Goal: Register for event/course

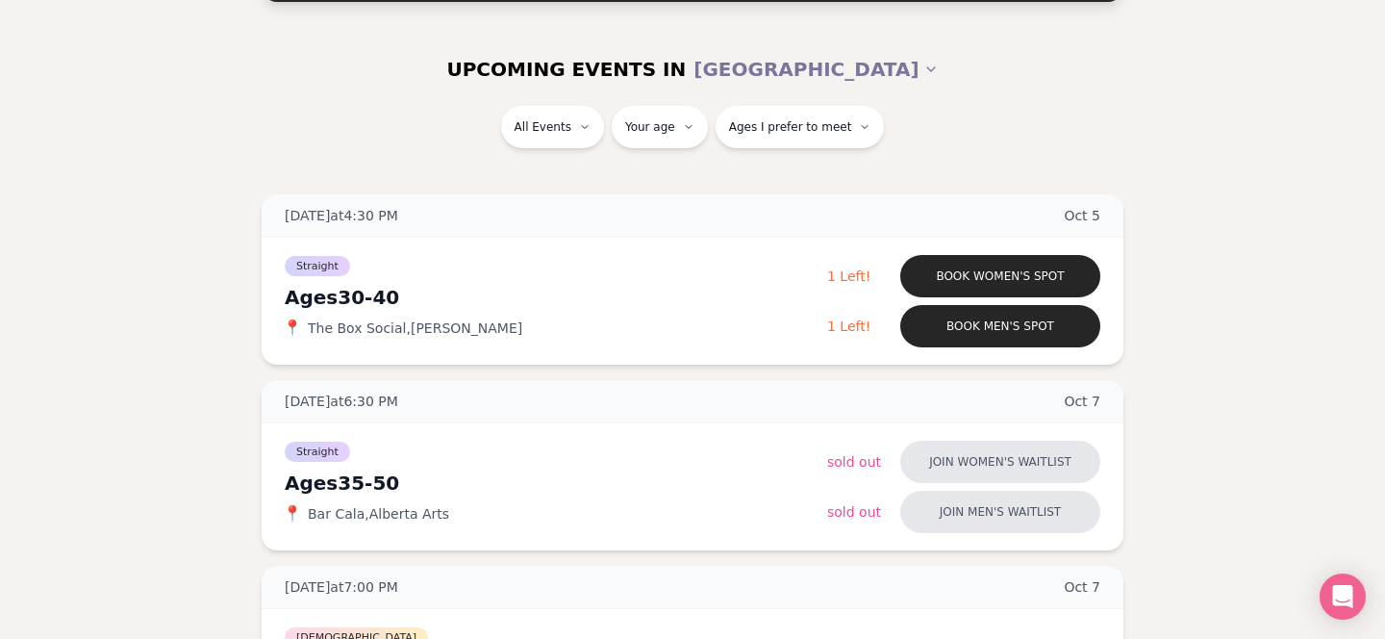
scroll to position [202, 0]
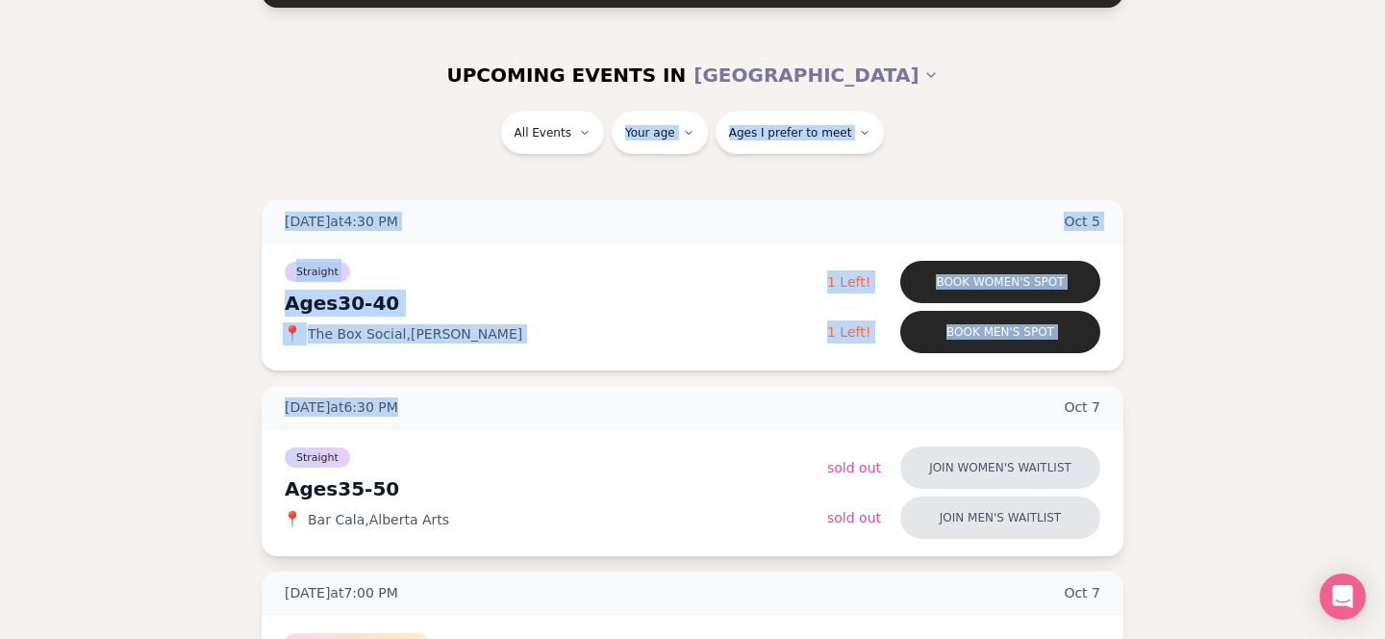
drag, startPoint x: 426, startPoint y: 163, endPoint x: 523, endPoint y: 417, distance: 271.9
drag, startPoint x: 372, startPoint y: 129, endPoint x: 200, endPoint y: 451, distance: 365.4
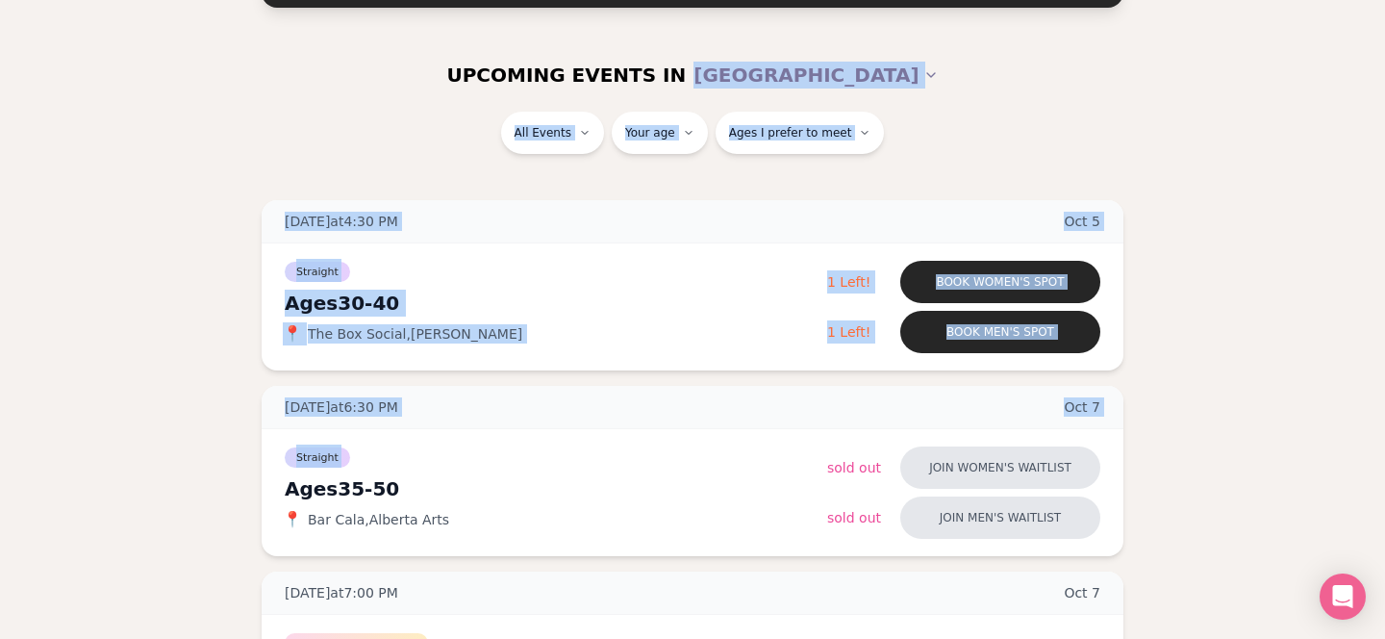
drag, startPoint x: 206, startPoint y: 470, endPoint x: 228, endPoint y: 97, distance: 373.9
click at [228, 97] on div "UPCOMING EVENTS IN [GEOGRAPHIC_DATA]" at bounding box center [693, 74] width 1108 height 73
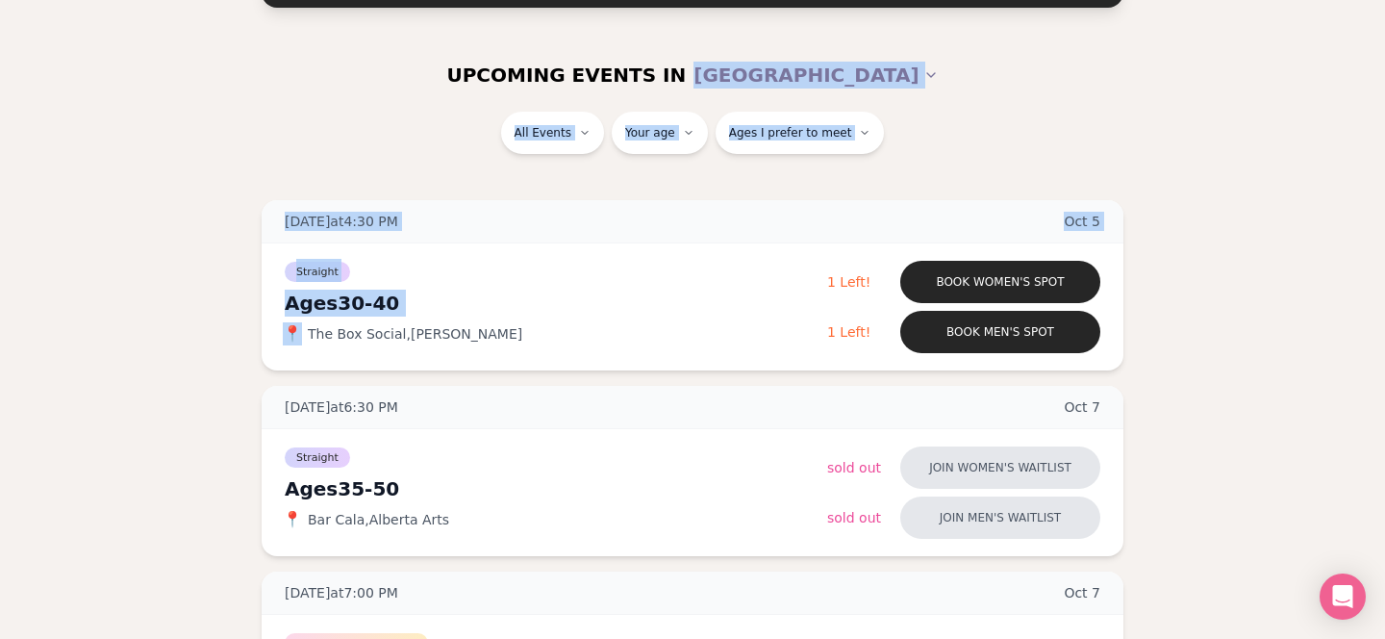
drag, startPoint x: 228, startPoint y: 108, endPoint x: 232, endPoint y: 374, distance: 266.5
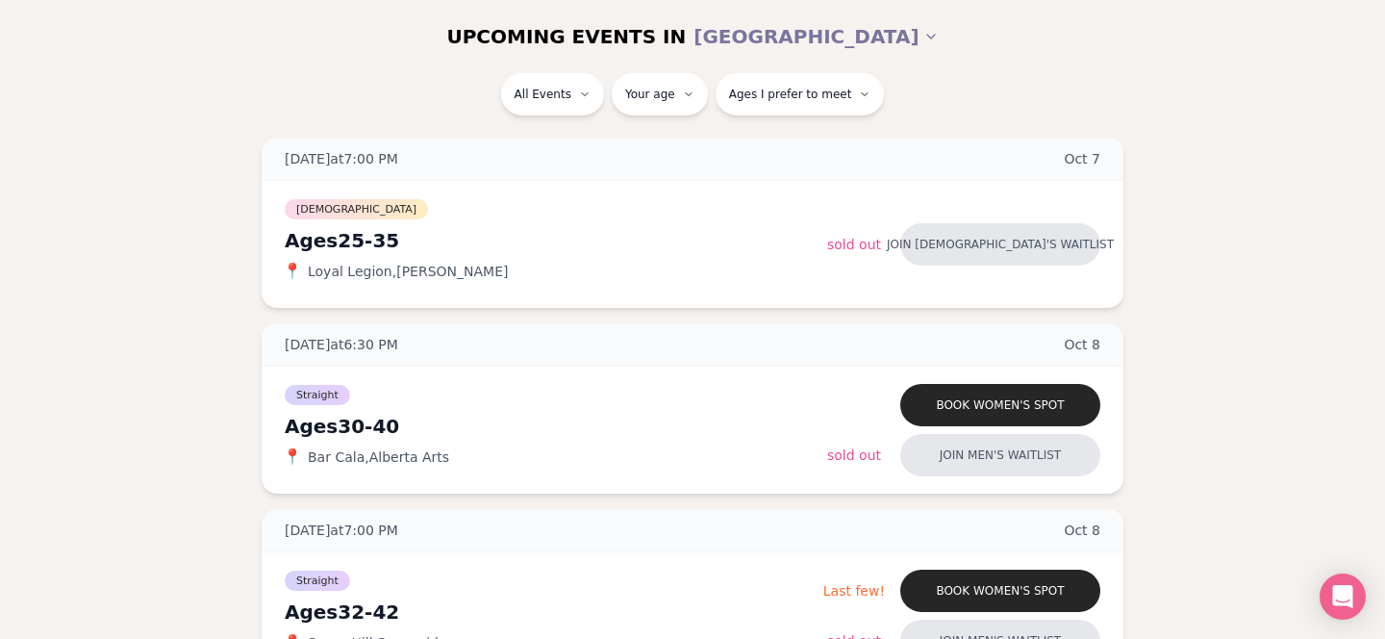
scroll to position [639, 0]
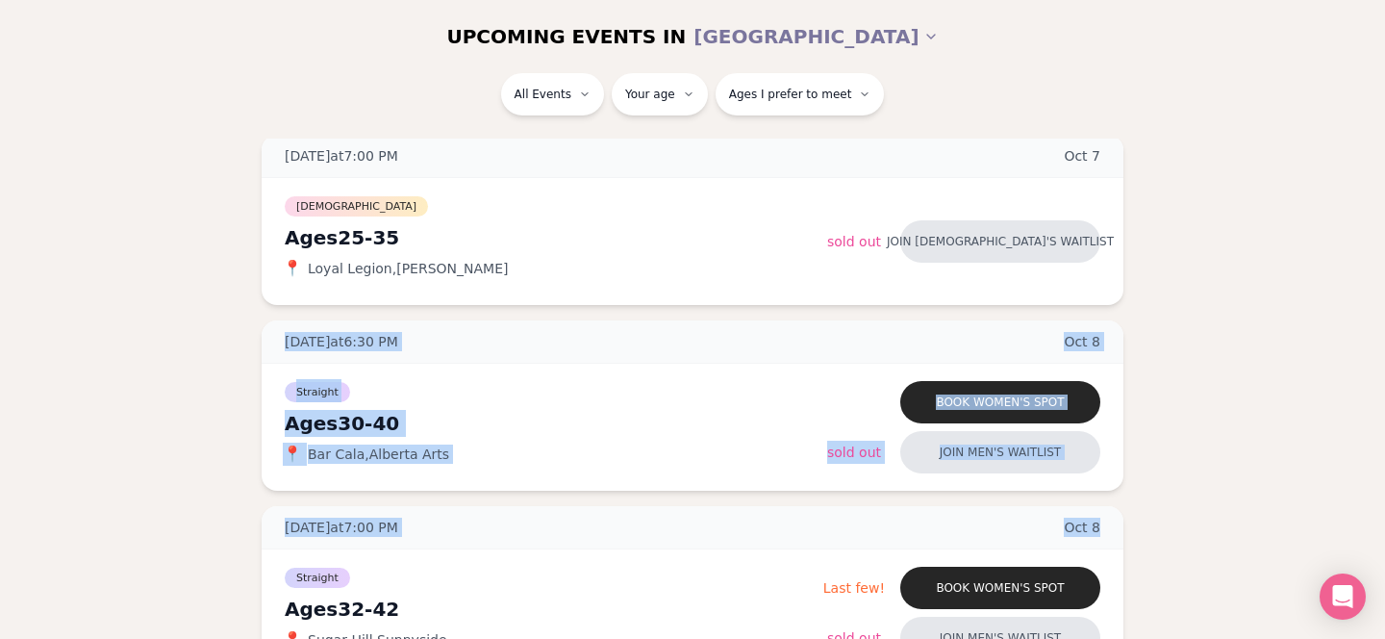
drag, startPoint x: 239, startPoint y: 314, endPoint x: 222, endPoint y: 574, distance: 261.2
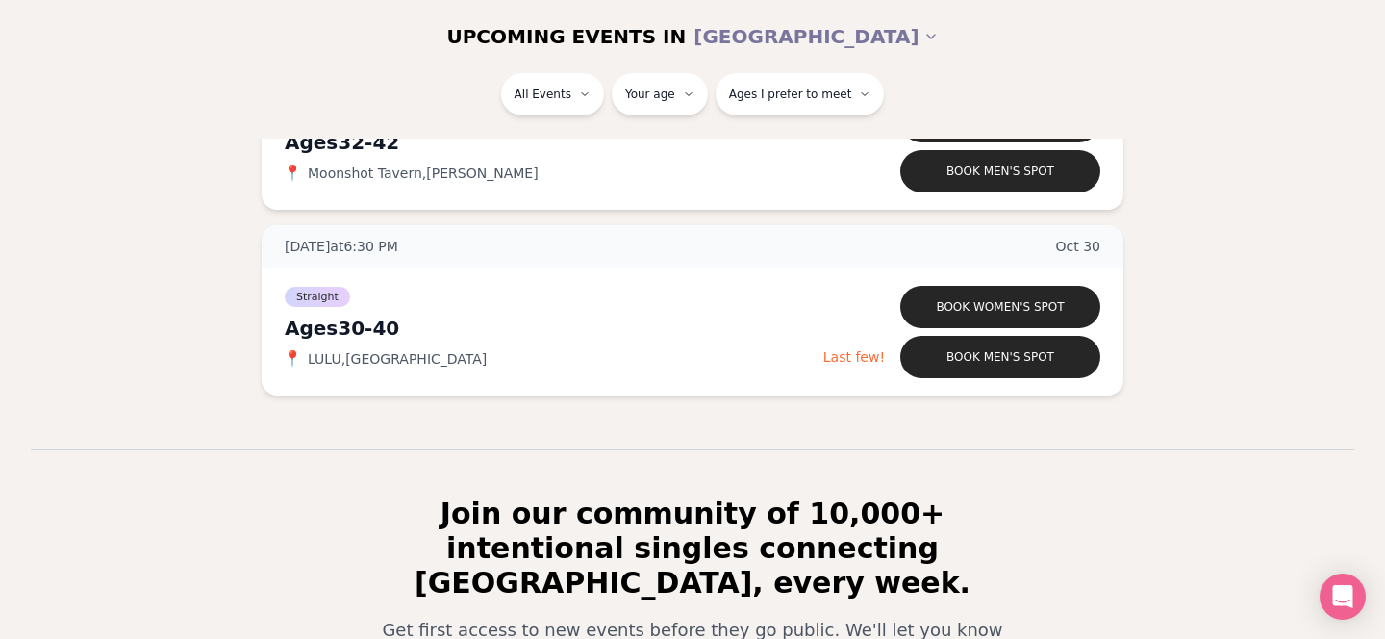
scroll to position [5377, 0]
